Goal: Find specific page/section: Find specific page/section

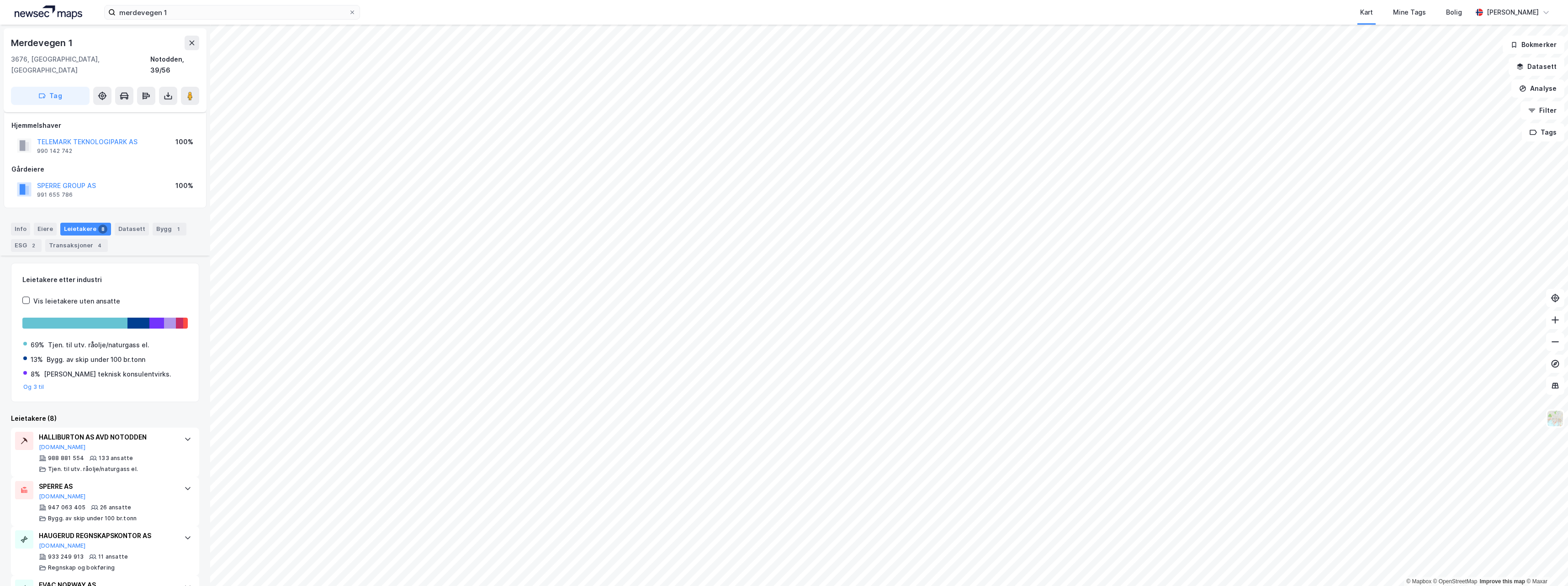
scroll to position [236, 0]
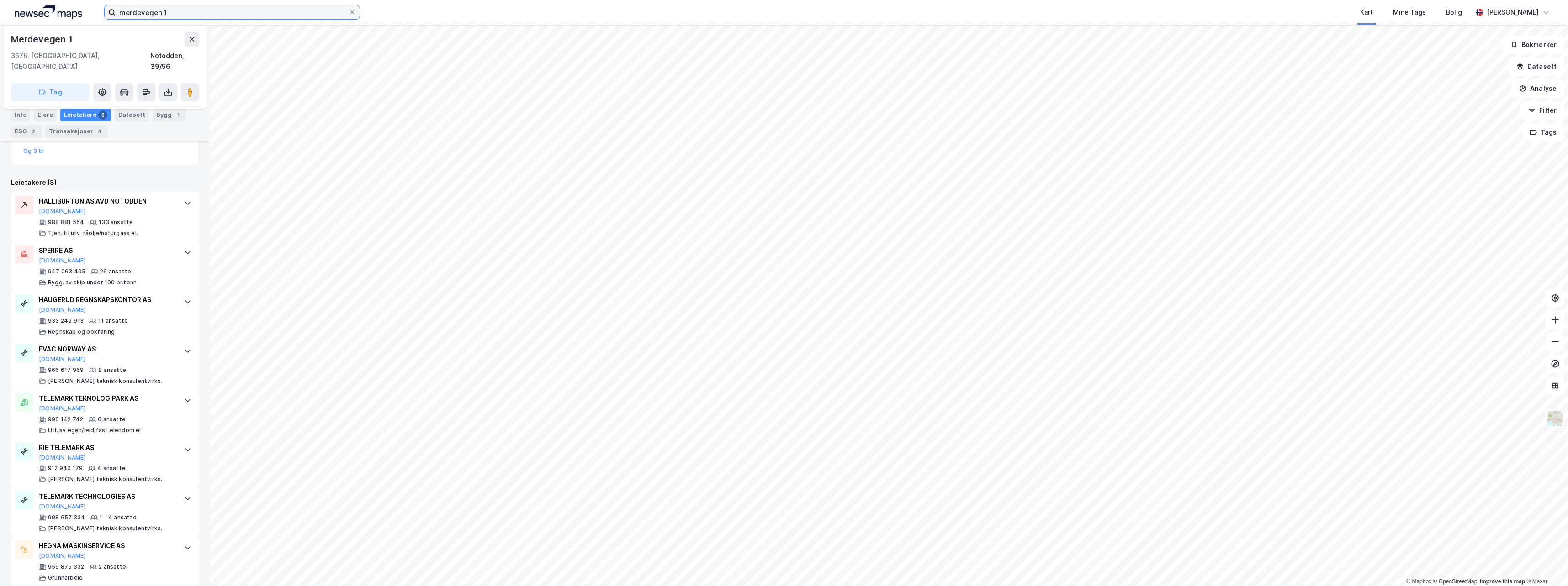
drag, startPoint x: 168, startPoint y: 10, endPoint x: 0, endPoint y: 13, distance: 168.0
click at [0, 13] on html "merdevegen 1 Kart Mine Tags Bolig [PERSON_NAME] © Mapbox © OpenStreetMap Improv…" at bounding box center [784, 293] width 1568 height 586
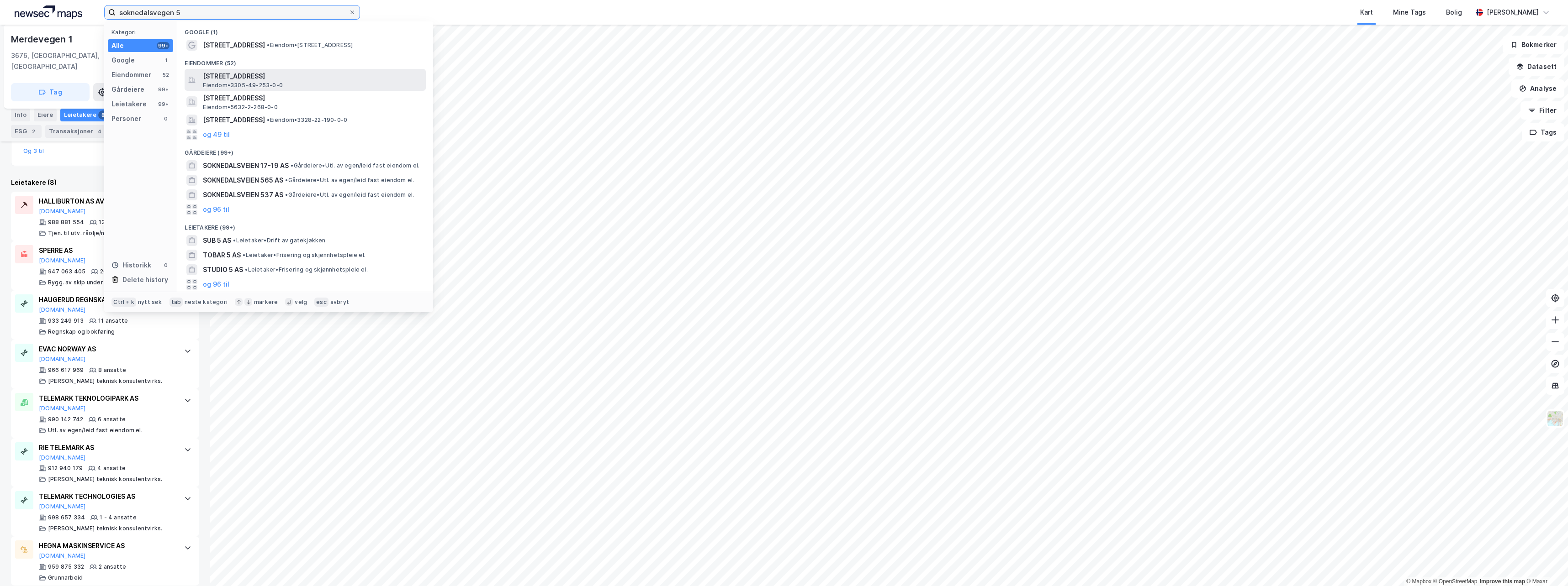
type input "soknedalsvegen 5"
click at [261, 79] on span "[STREET_ADDRESS]" at bounding box center [312, 76] width 219 height 11
